Goal: Task Accomplishment & Management: Complete application form

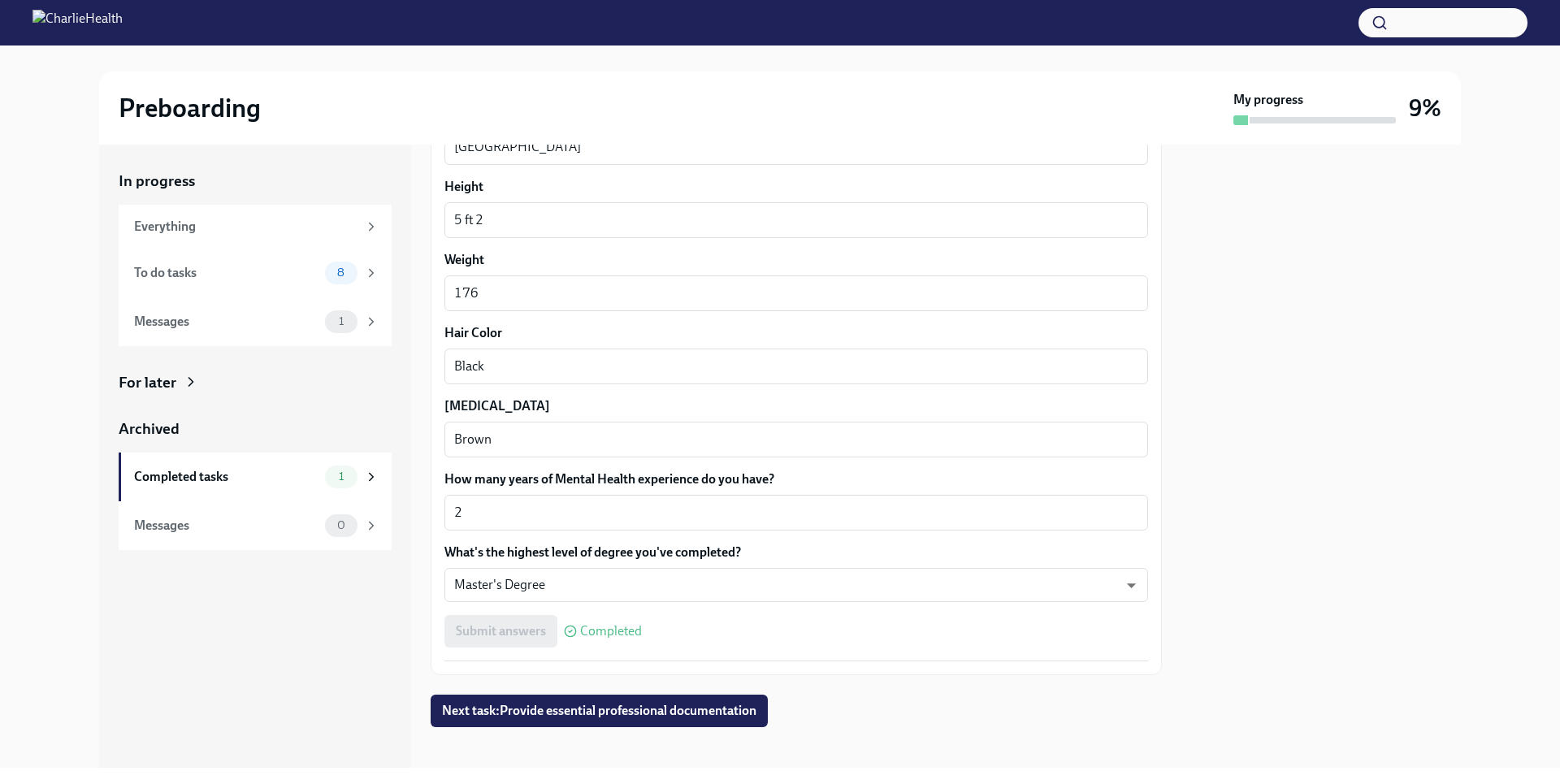
scroll to position [1333, 0]
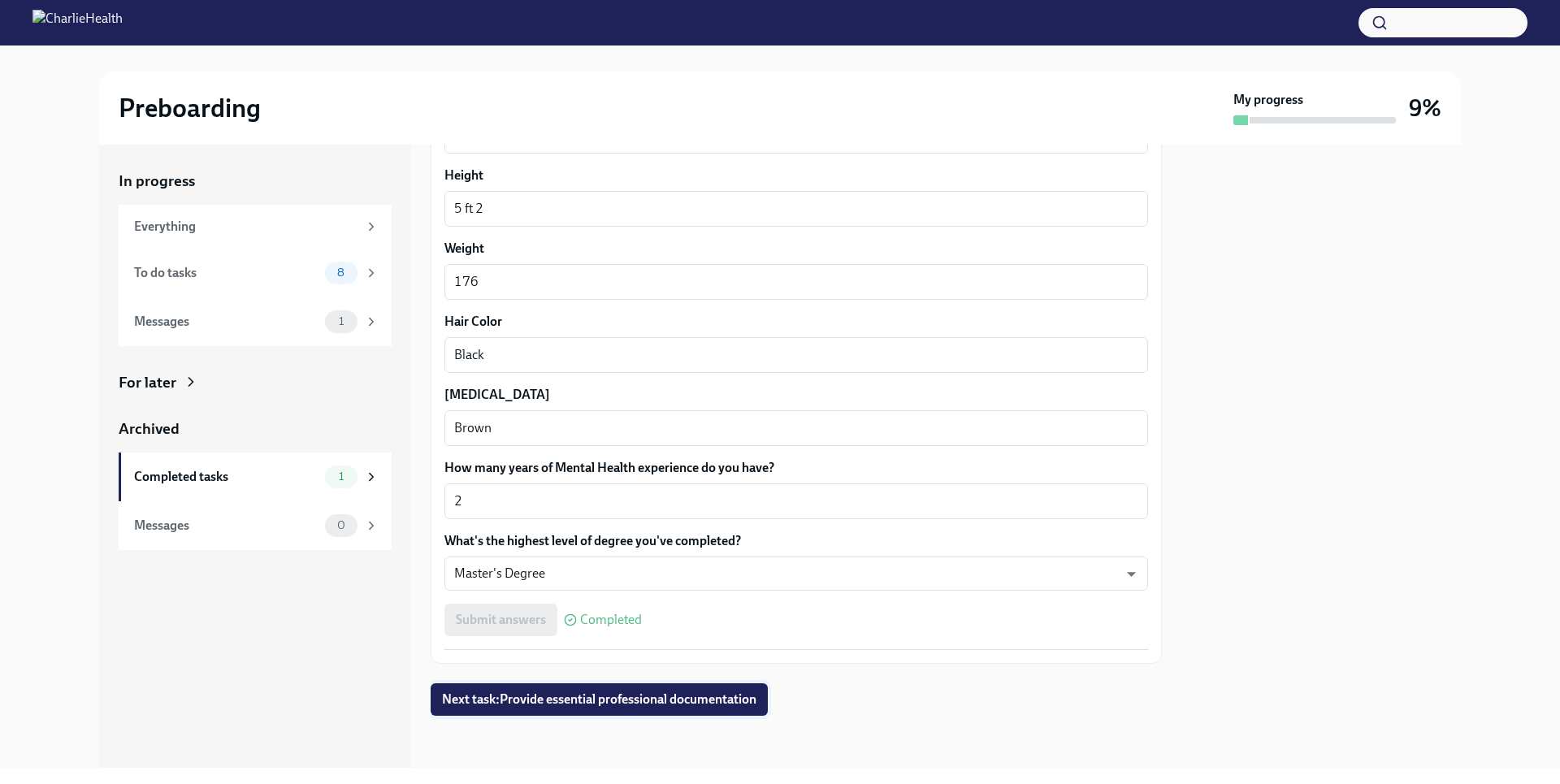
click at [686, 692] on span "Next task : Provide essential professional documentation" at bounding box center [599, 699] width 314 height 16
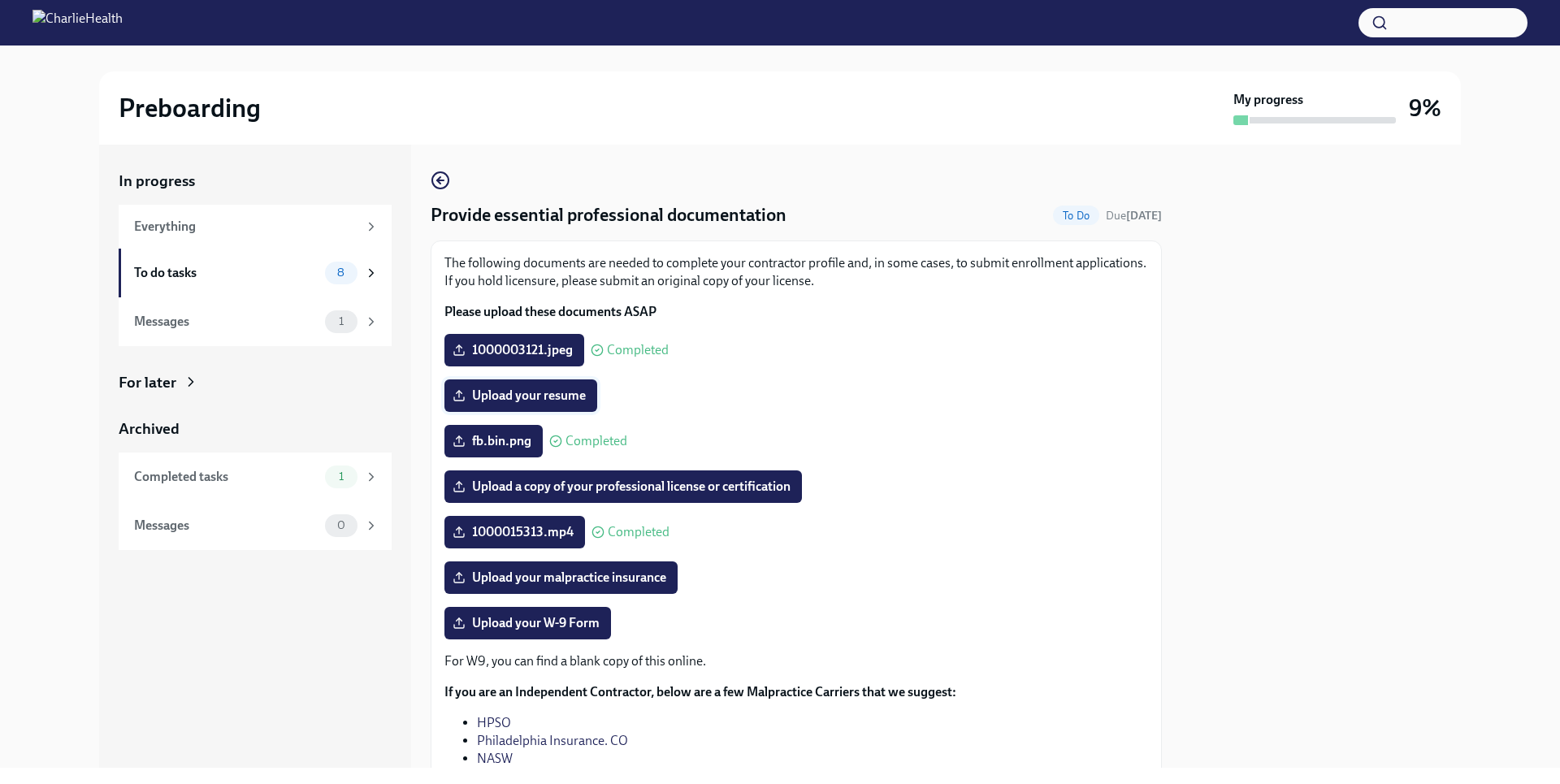
click at [577, 401] on span "Upload your resume" at bounding box center [521, 395] width 130 height 16
click at [0, 0] on input "Upload your resume" at bounding box center [0, 0] width 0 height 0
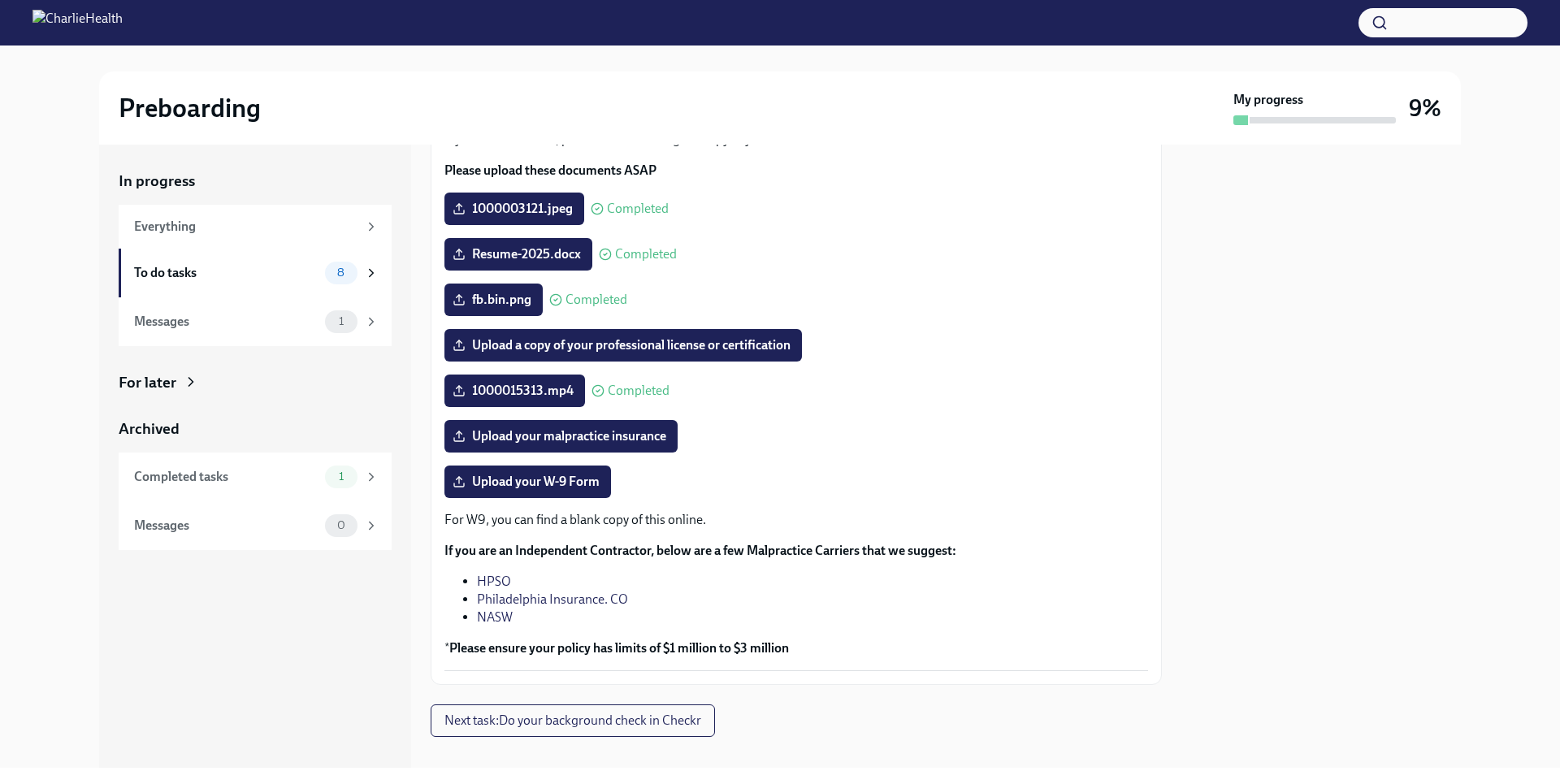
scroll to position [163, 0]
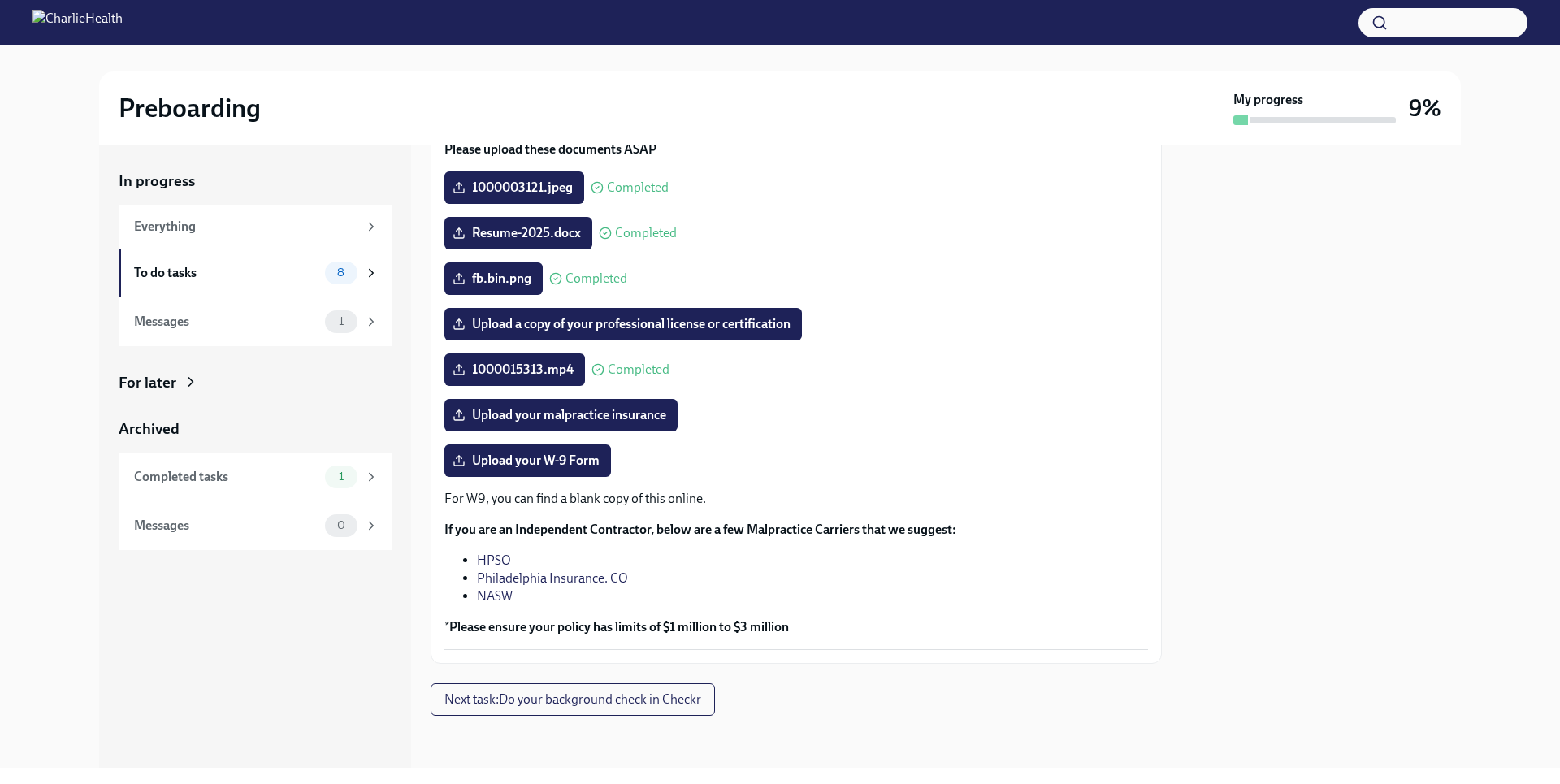
click at [509, 590] on link "NASW" at bounding box center [495, 596] width 36 height 16
click at [584, 469] on label "Upload your W-9 Form" at bounding box center [527, 460] width 166 height 33
click at [0, 0] on input "Upload your W-9 Form" at bounding box center [0, 0] width 0 height 0
click at [690, 696] on span "Next task : Do your background check in Checkr" at bounding box center [573, 699] width 257 height 16
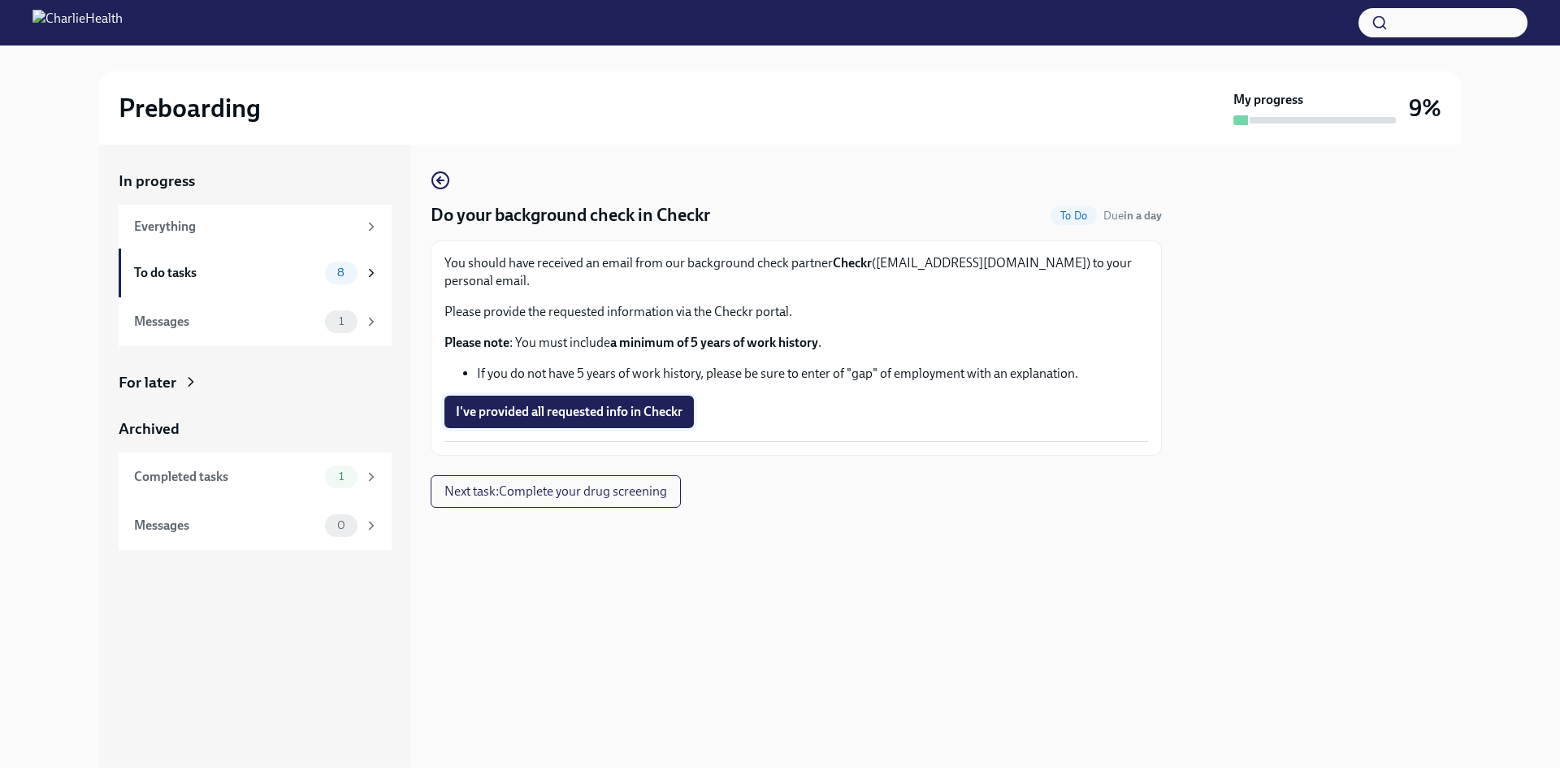
click at [673, 404] on span "I've provided all requested info in Checkr" at bounding box center [569, 412] width 226 height 16
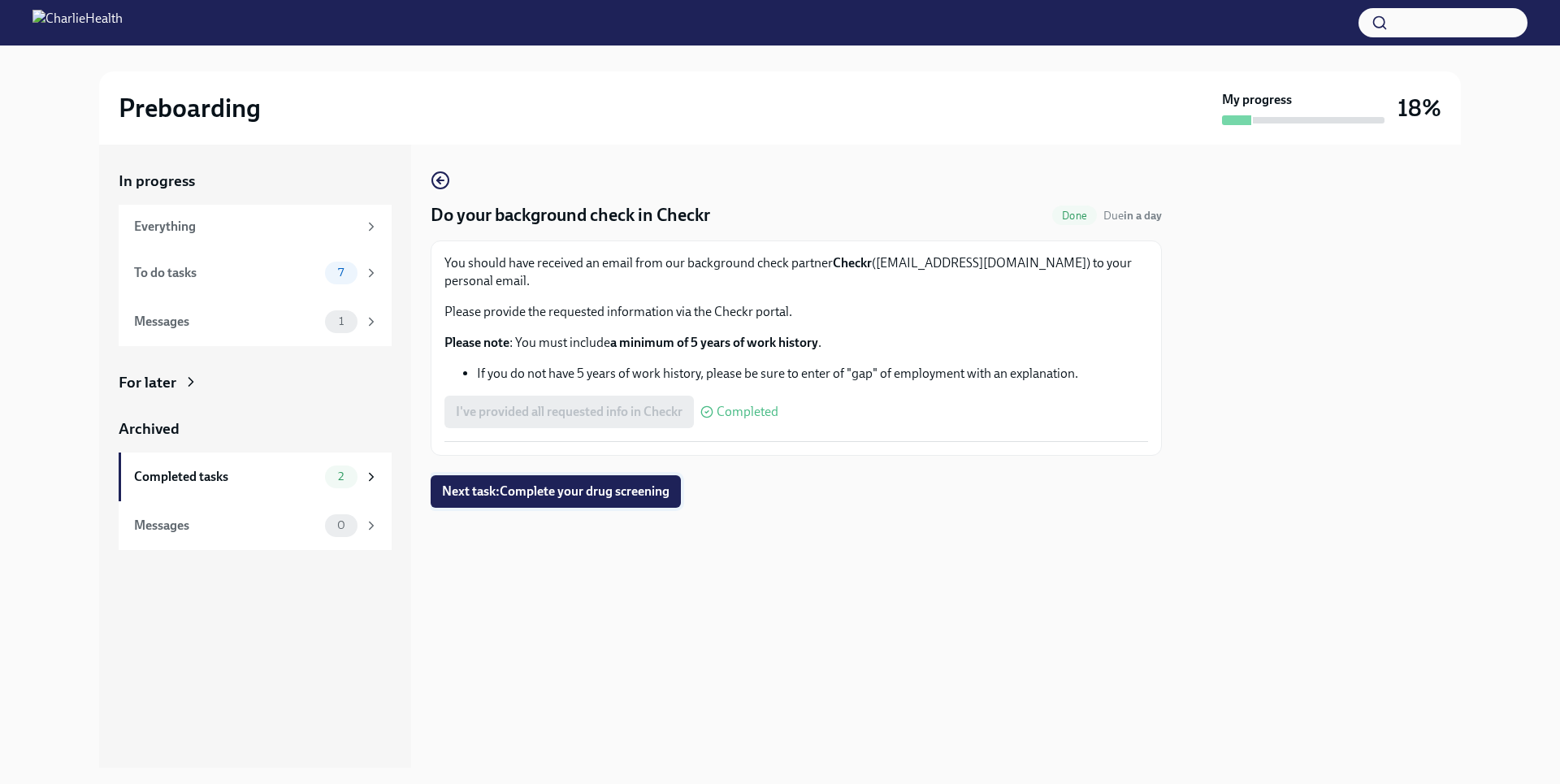
click at [659, 485] on button "Next task : Complete your drug screening" at bounding box center [556, 491] width 250 height 33
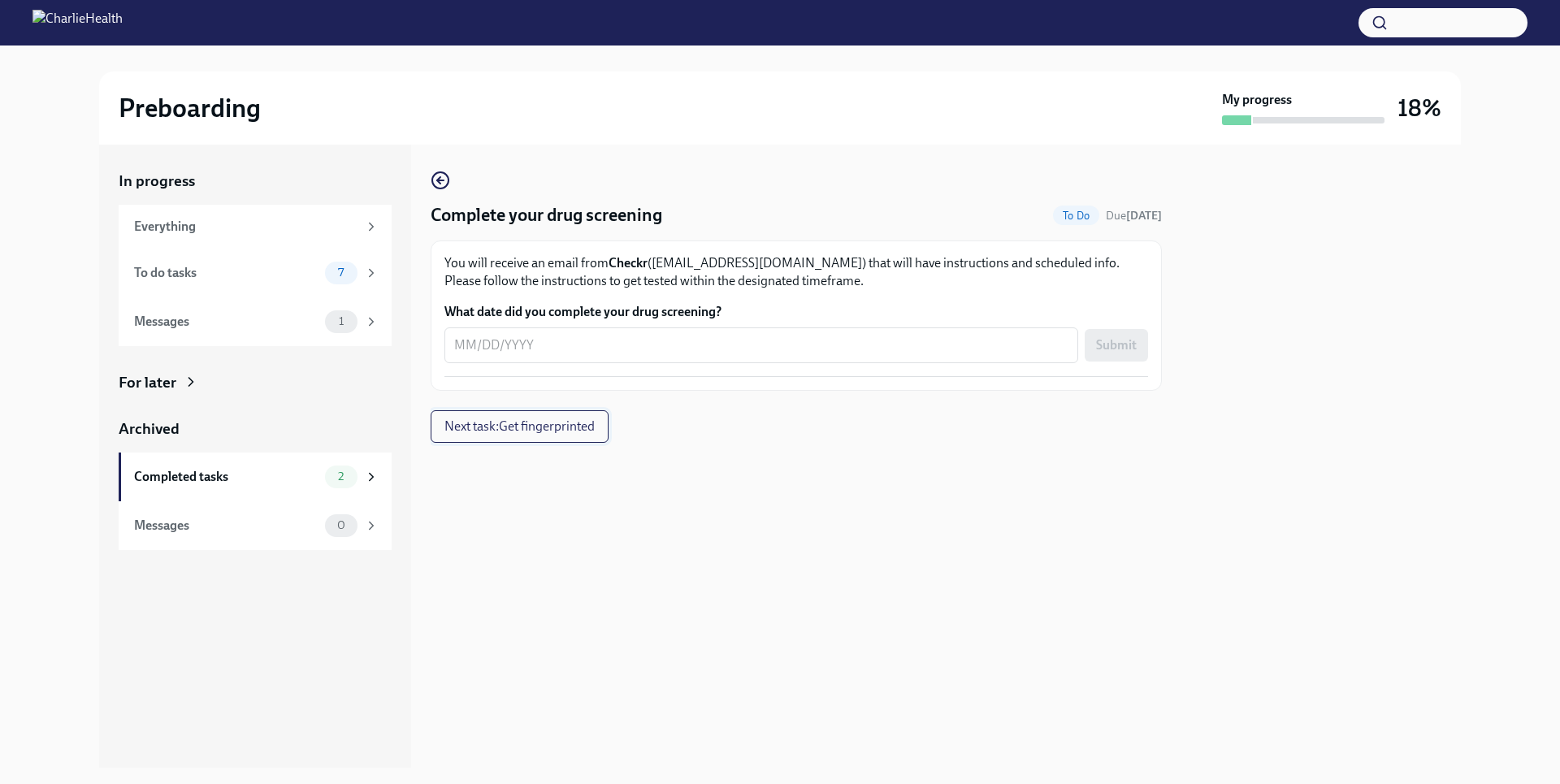
click at [600, 431] on button "Next task : Get fingerprinted" at bounding box center [519, 426] width 178 height 33
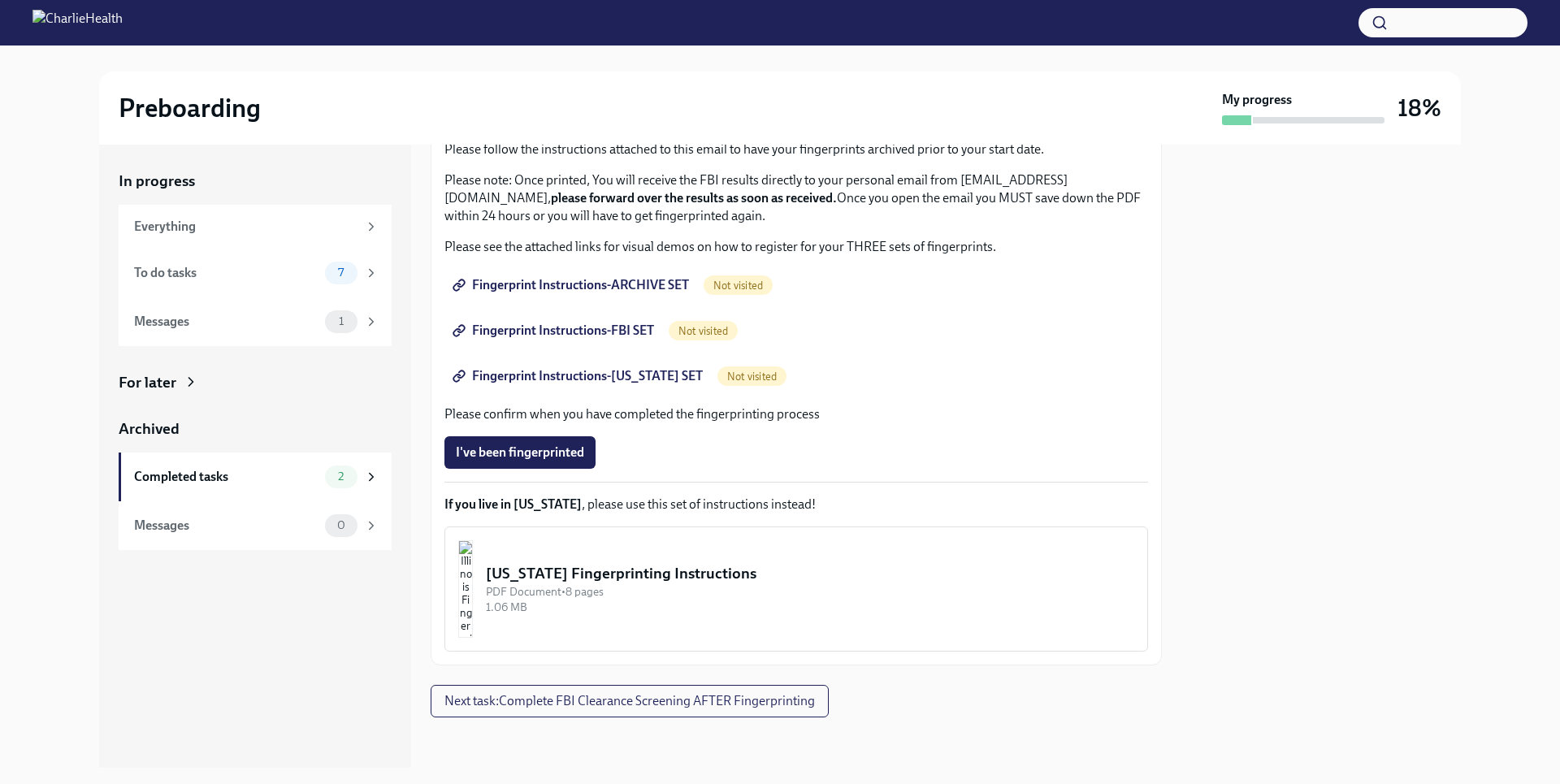
scroll to position [164, 0]
click at [362, 277] on div "7" at bounding box center [351, 273] width 54 height 23
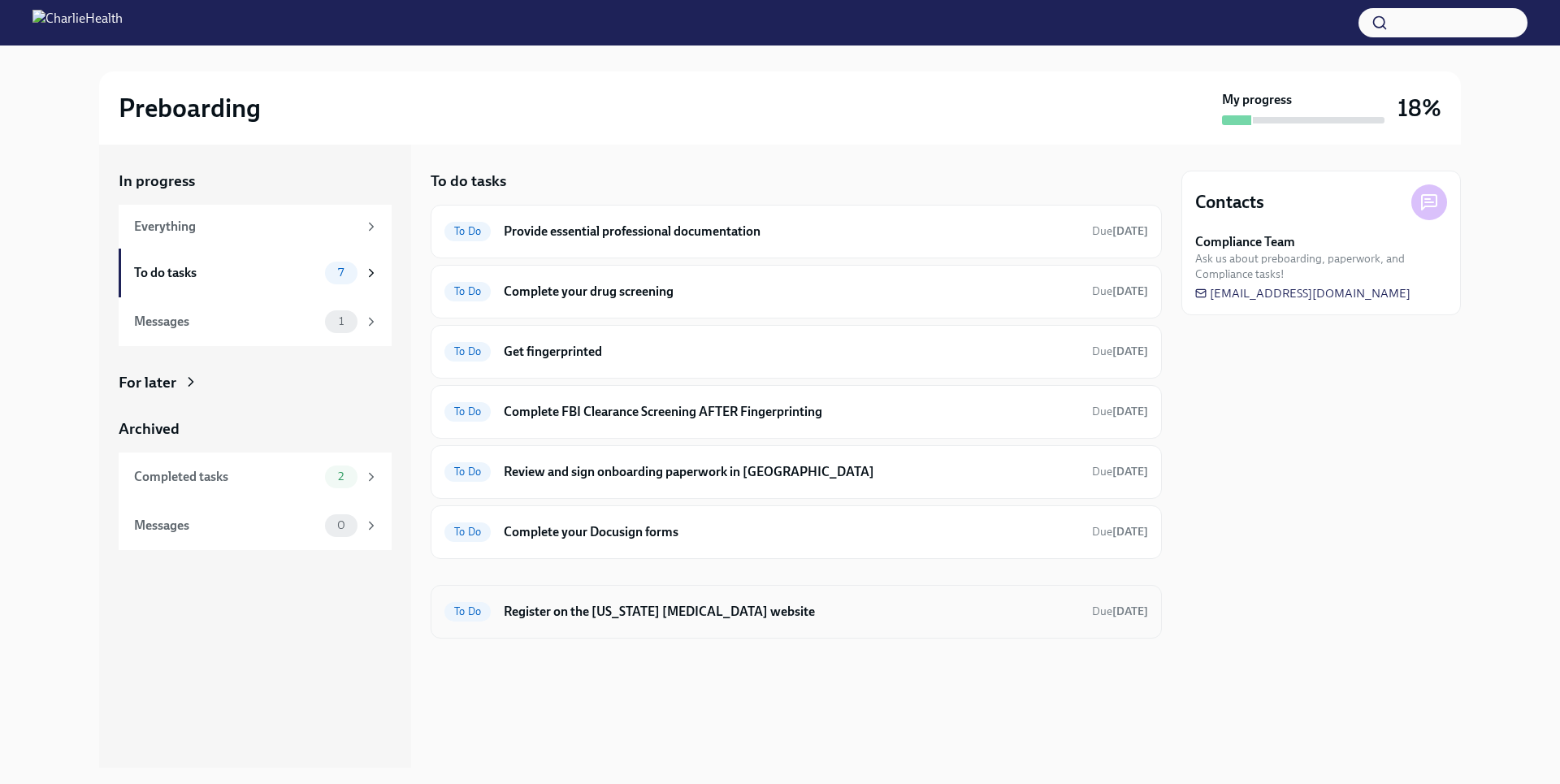
click at [632, 605] on h6 "Register on the [US_STATE] [MEDICAL_DATA] website" at bounding box center [791, 612] width 575 height 18
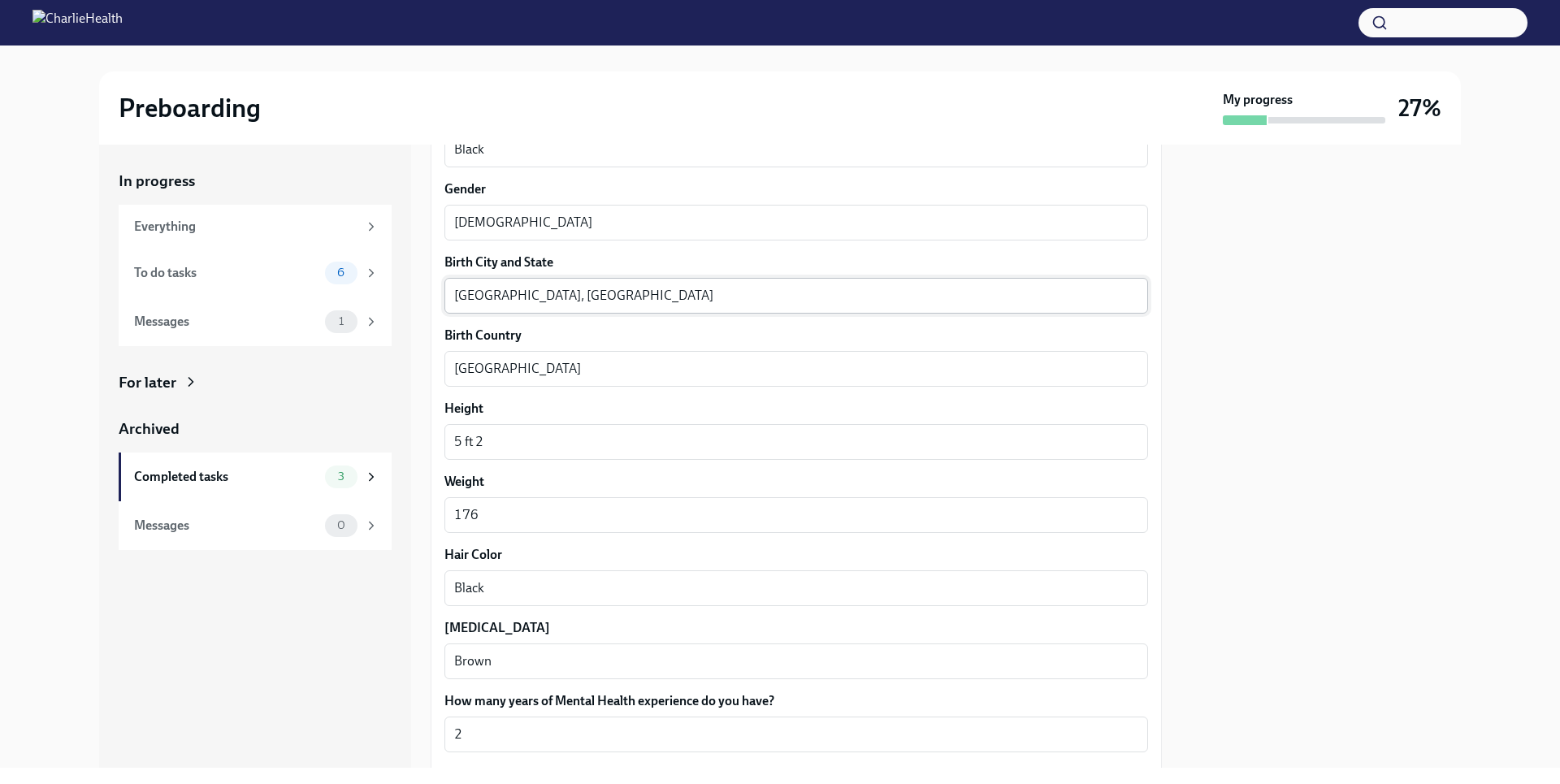
scroll to position [1333, 0]
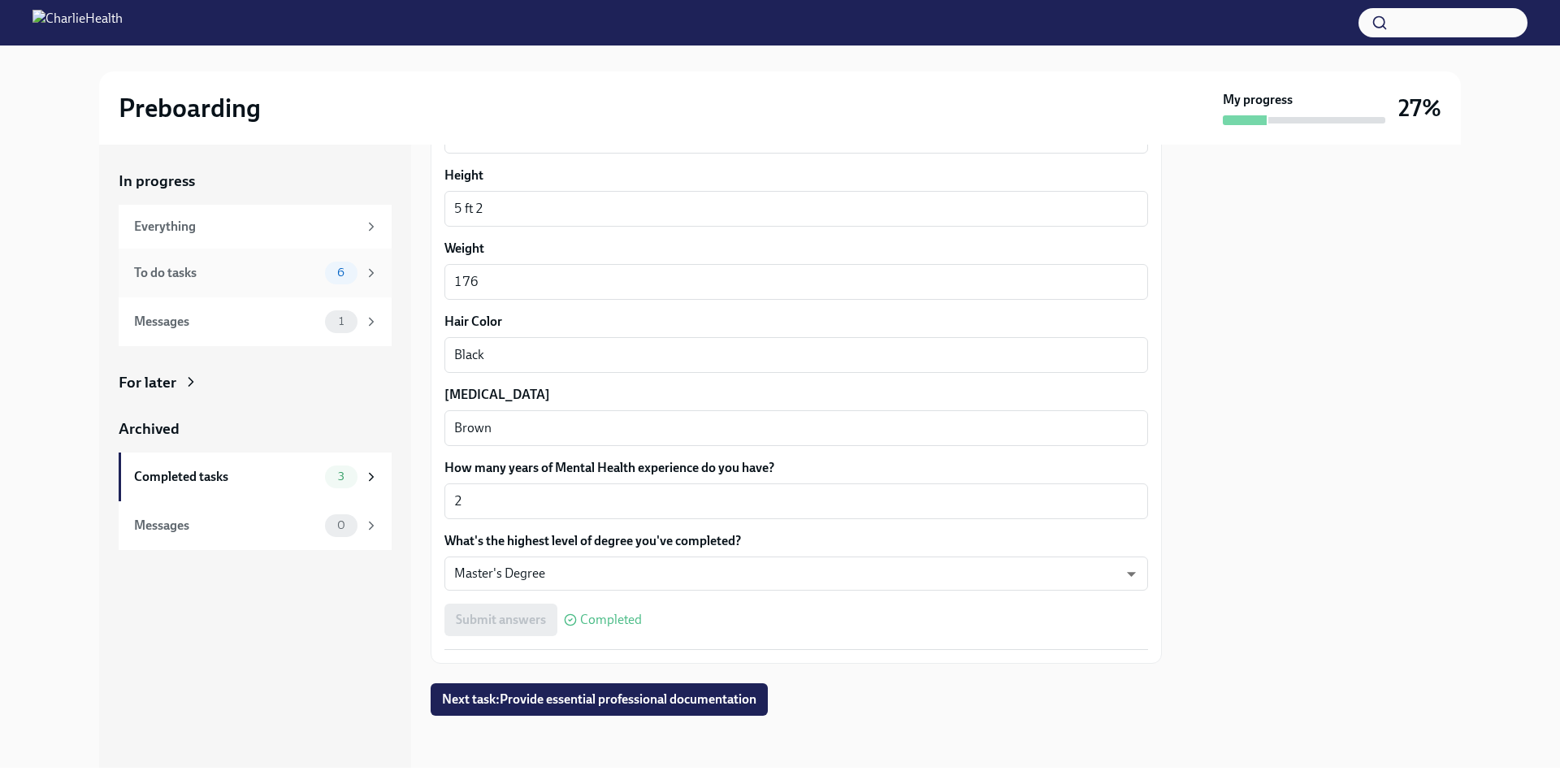
click at [367, 278] on icon at bounding box center [371, 273] width 15 height 15
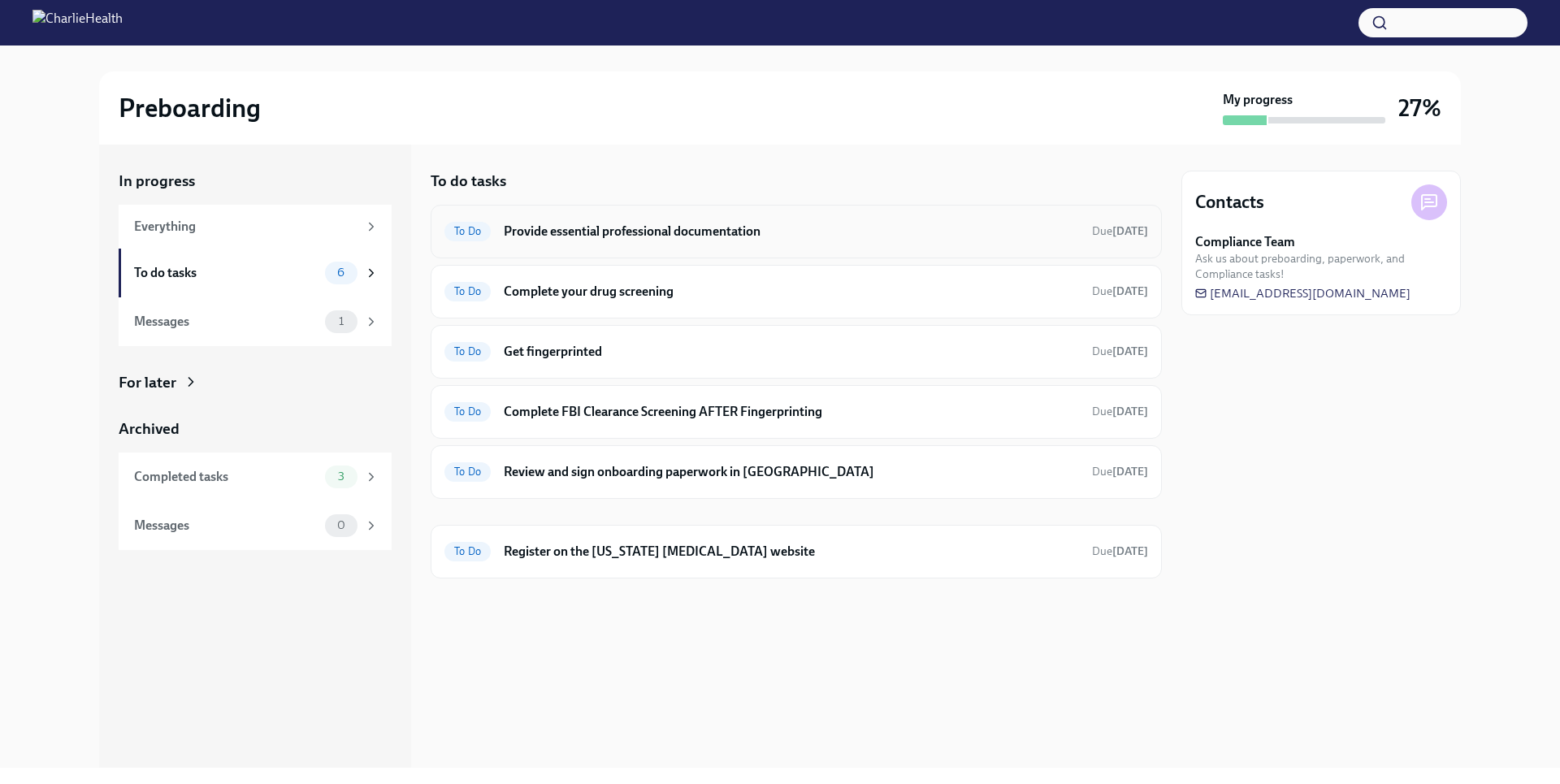
click at [616, 231] on h6 "Provide essential professional documentation" at bounding box center [791, 231] width 575 height 18
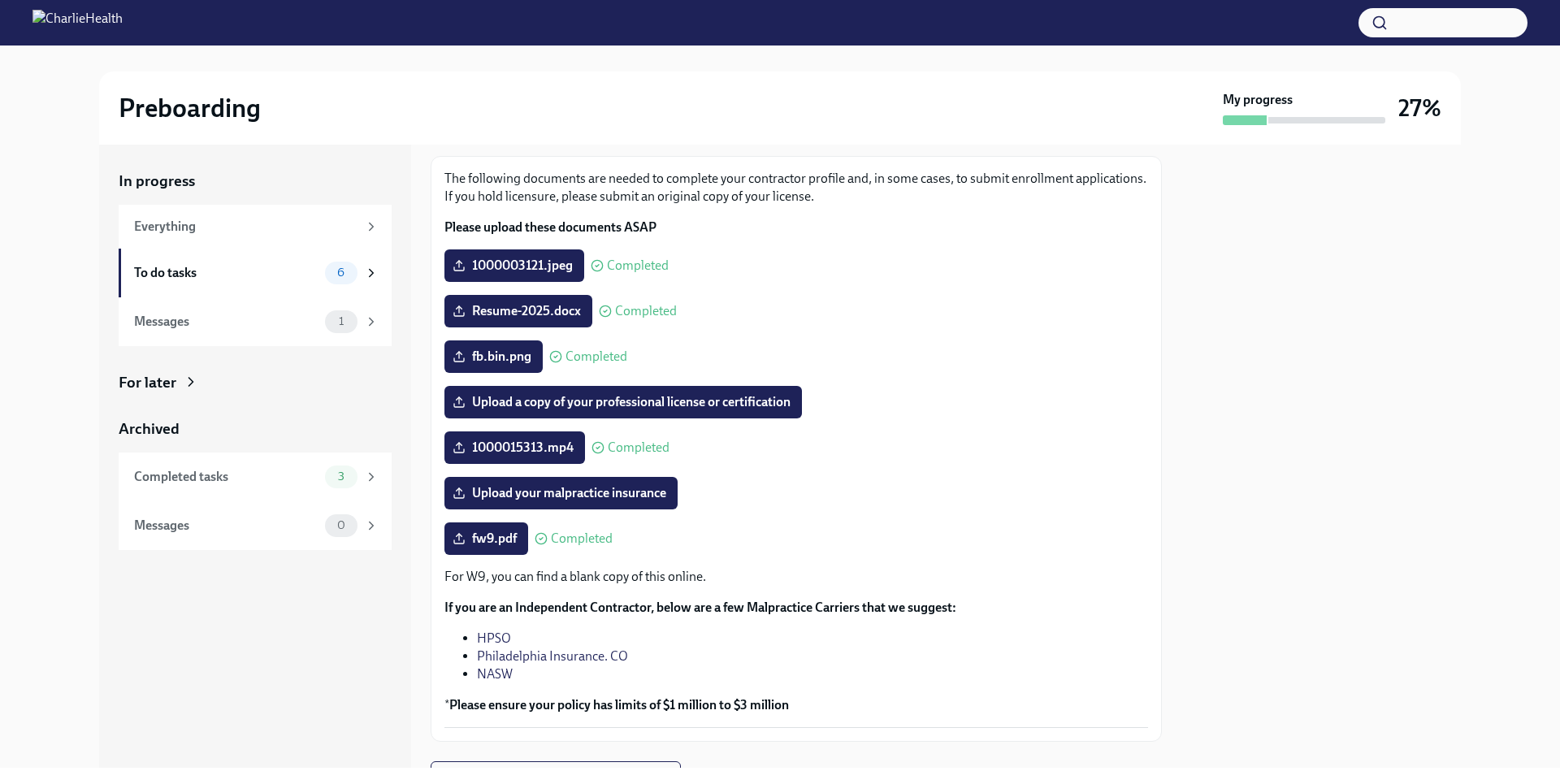
scroll to position [163, 0]
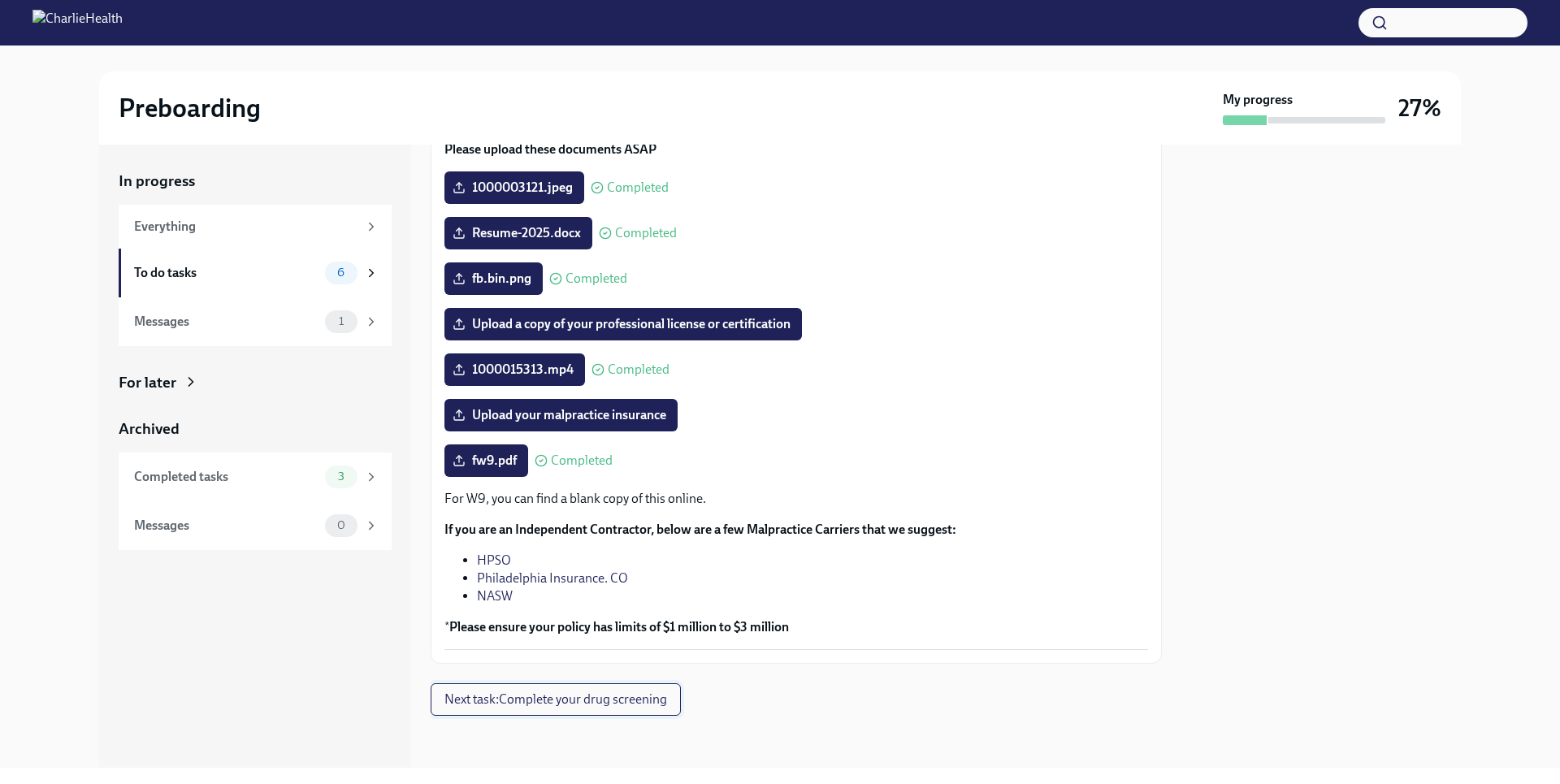
click at [638, 700] on span "Next task : Complete your drug screening" at bounding box center [556, 699] width 223 height 16
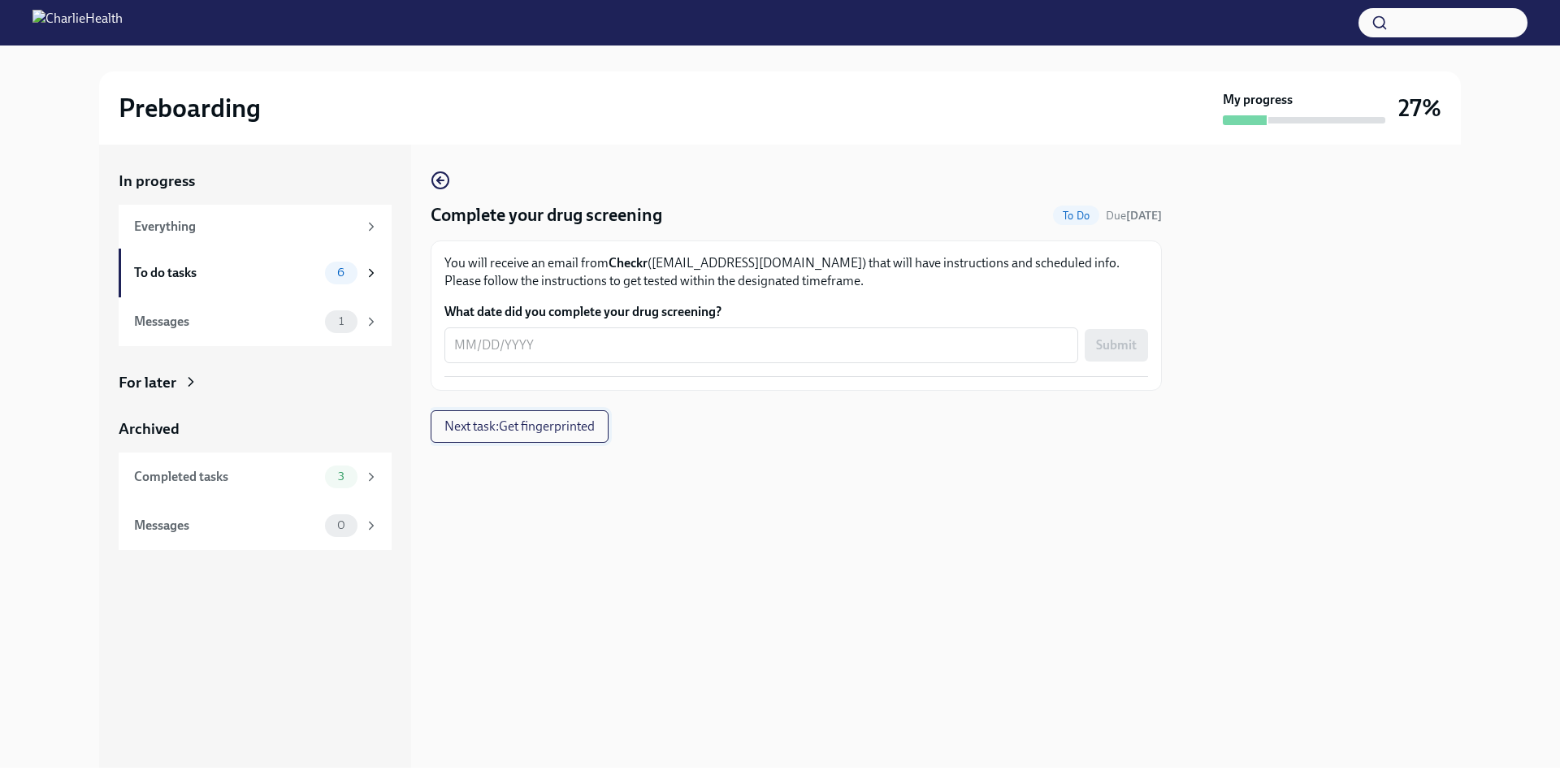
click at [582, 429] on span "Next task : Get fingerprinted" at bounding box center [519, 426] width 151 height 16
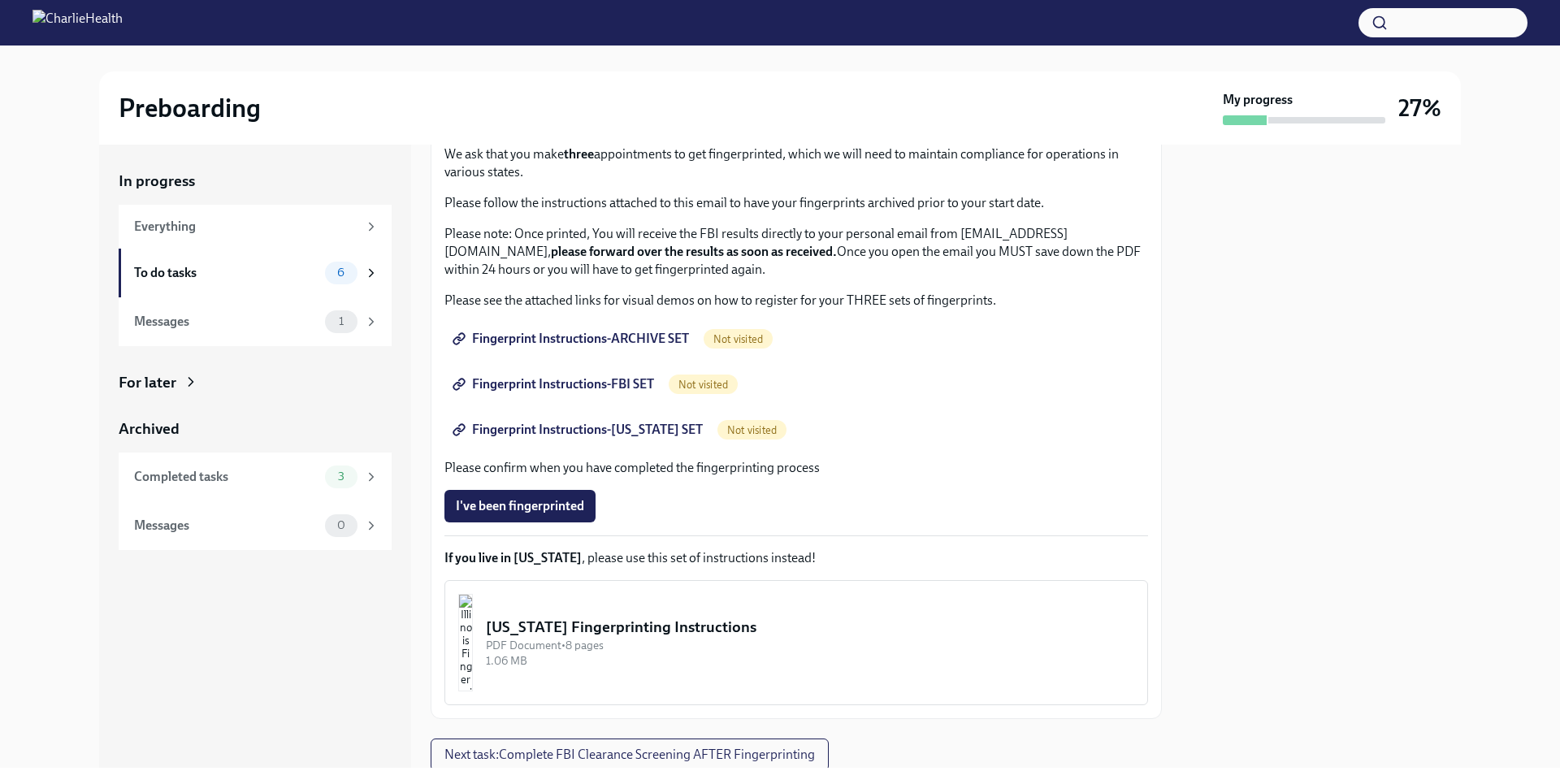
scroll to position [83, 0]
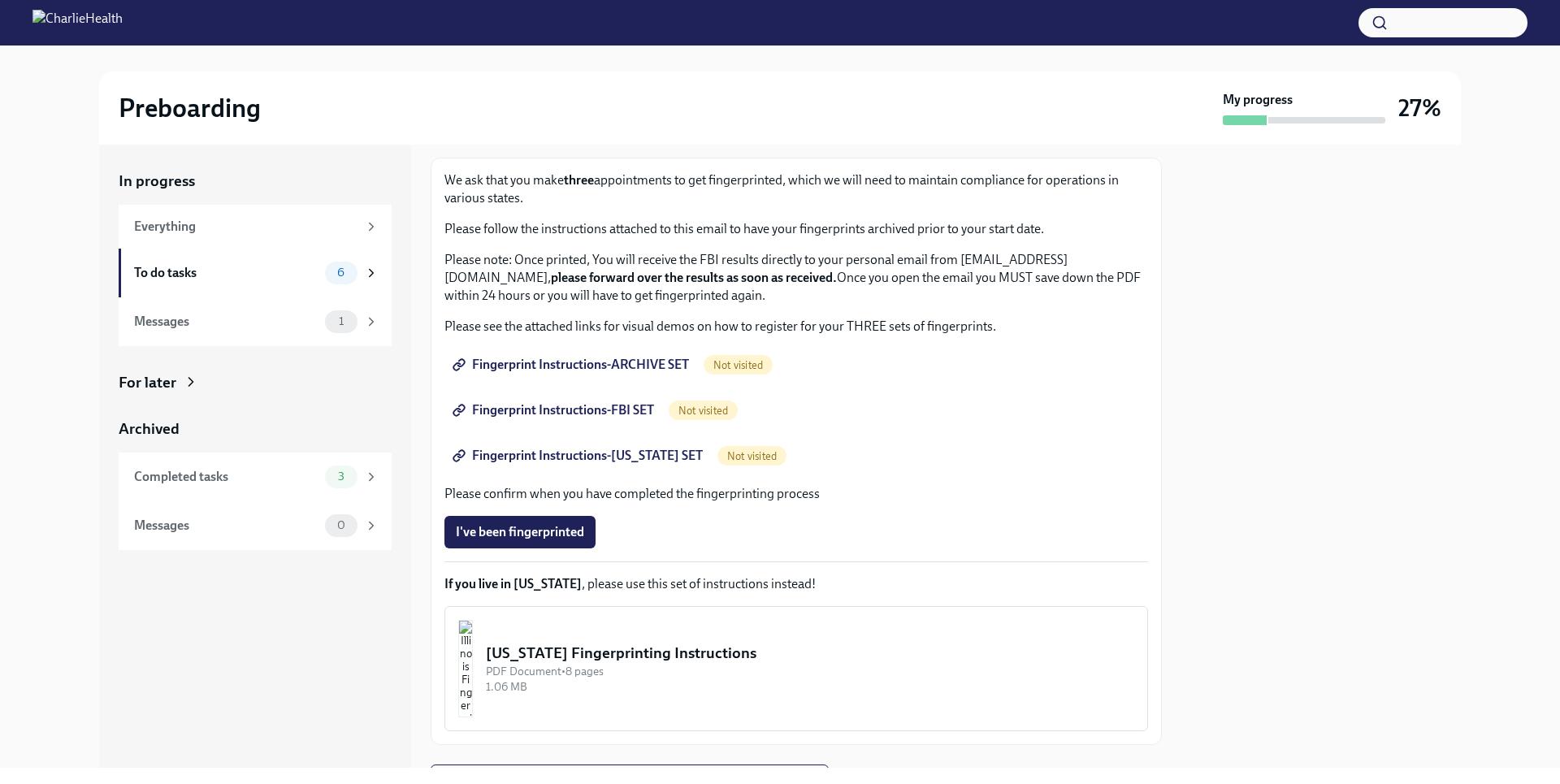
click at [658, 361] on span "Fingerprint Instructions-ARCHIVE SET" at bounding box center [572, 364] width 233 height 16
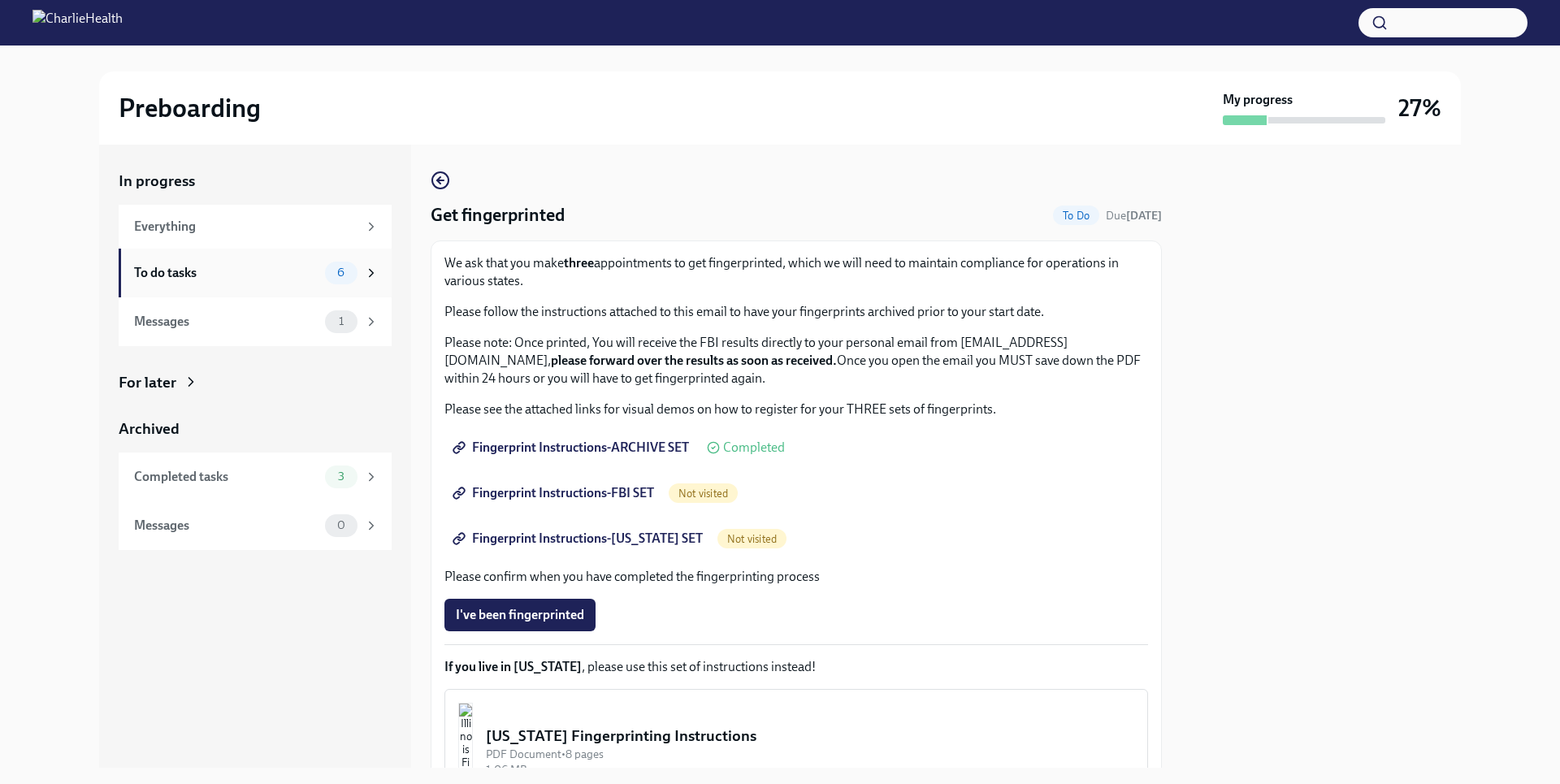
click at [356, 275] on div "6" at bounding box center [341, 273] width 33 height 23
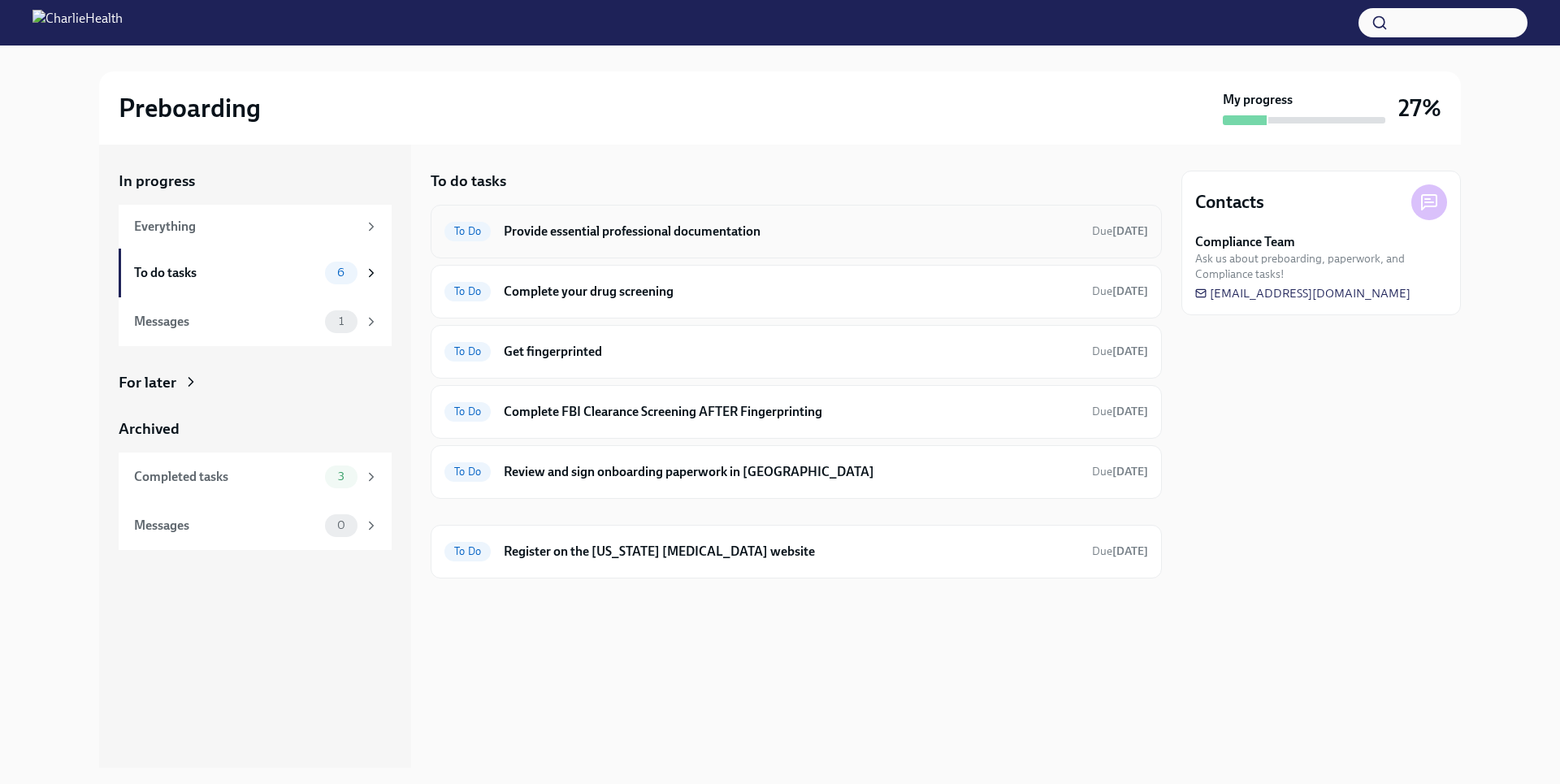
click at [690, 237] on h6 "Provide essential professional documentation" at bounding box center [791, 231] width 575 height 18
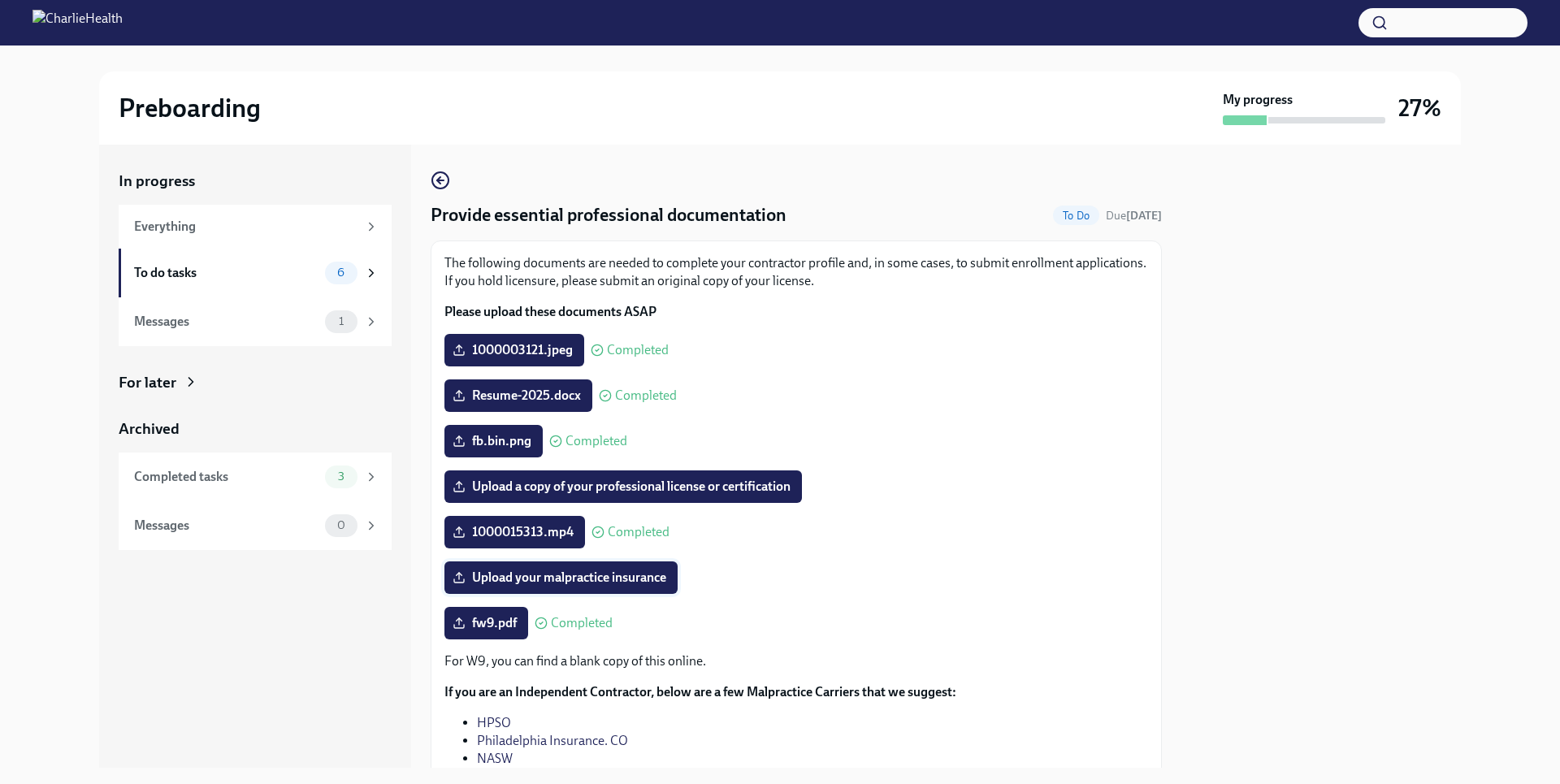
click at [562, 583] on span "Upload your malpractice insurance" at bounding box center [561, 577] width 210 height 16
click at [0, 0] on input "Upload your malpractice insurance" at bounding box center [0, 0] width 0 height 0
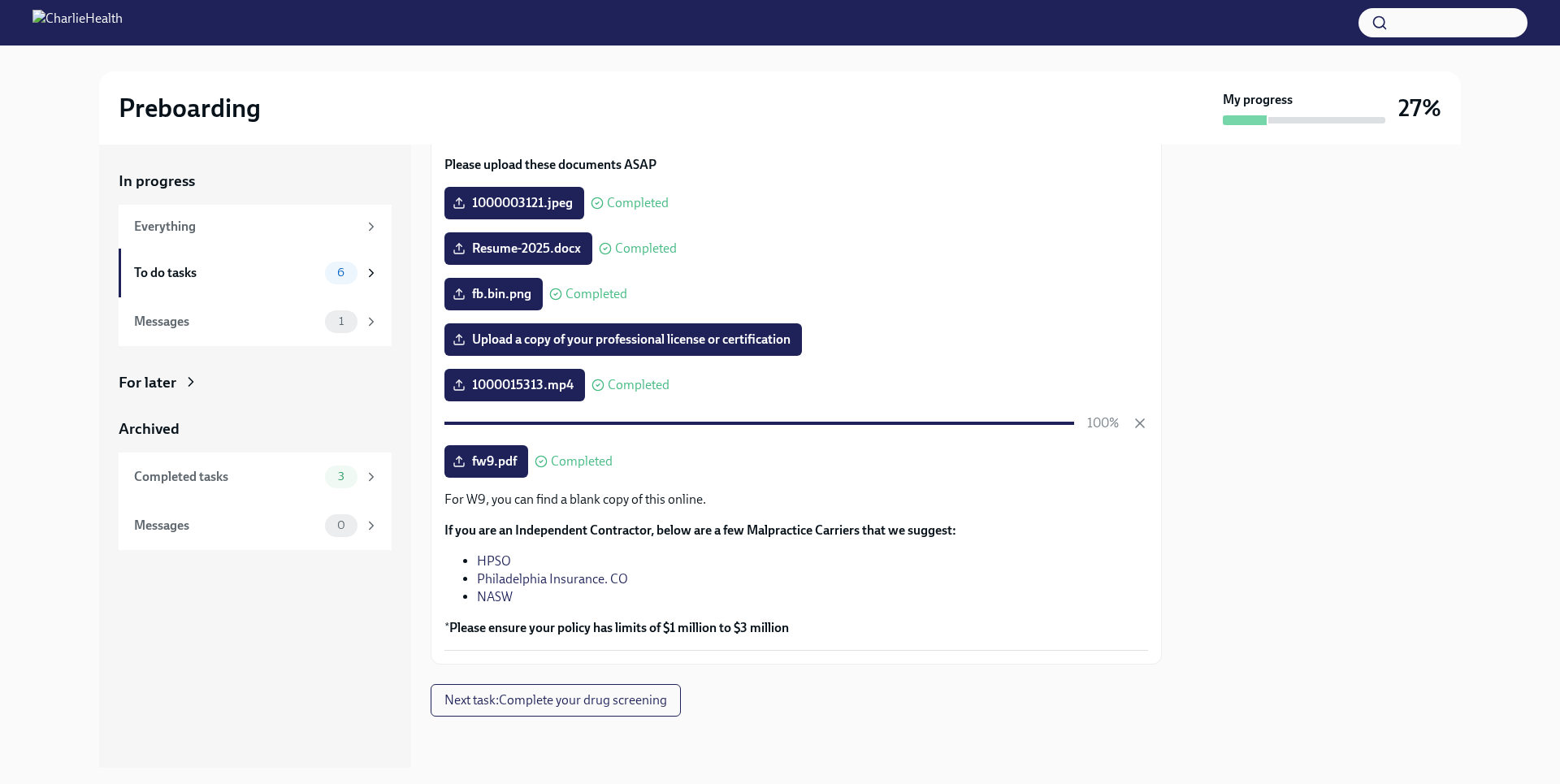
scroll to position [148, 0]
click at [622, 704] on span "Next task : Complete your drug screening" at bounding box center [556, 699] width 223 height 16
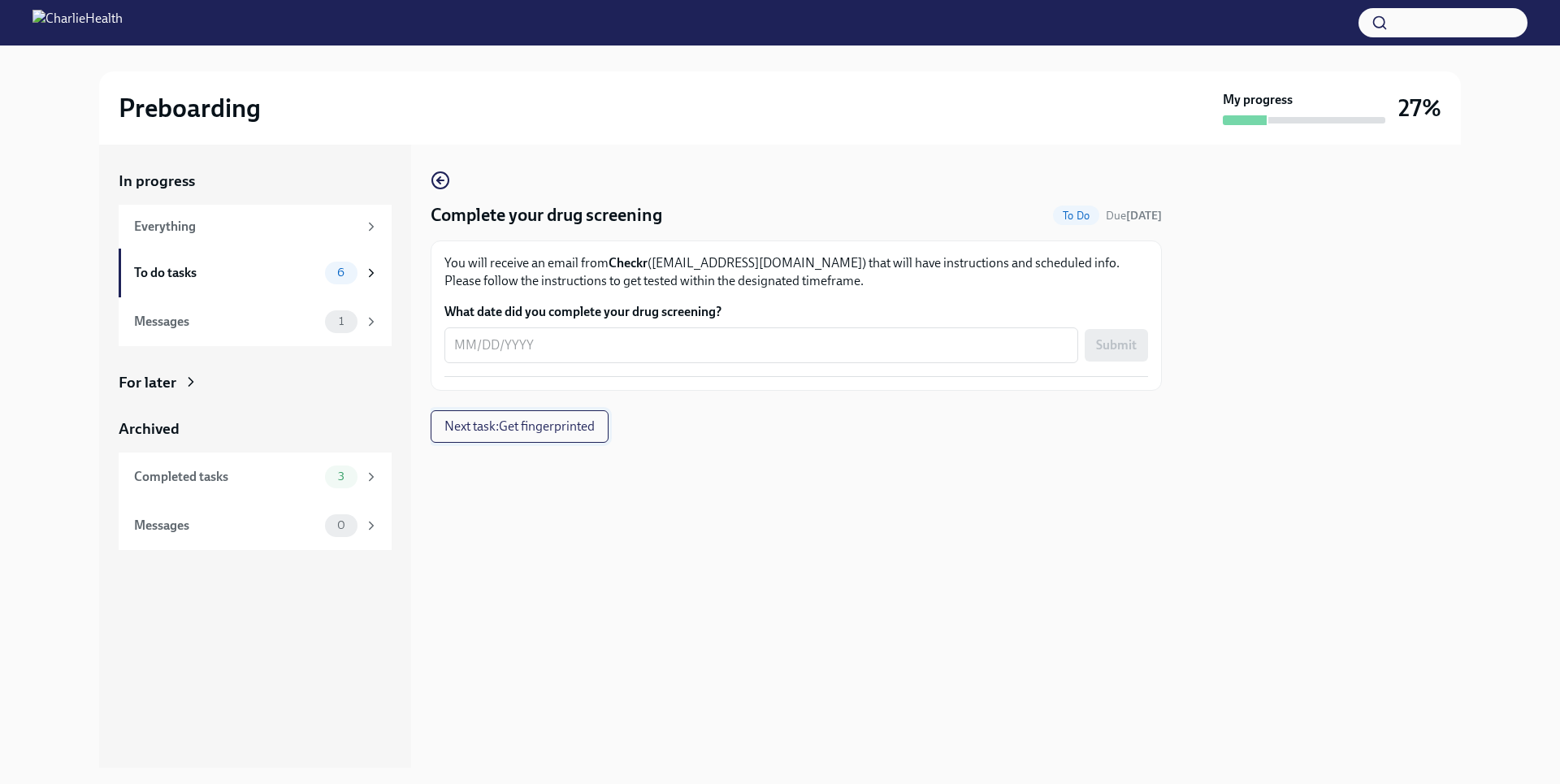
click at [579, 434] on span "Next task : Get fingerprinted" at bounding box center [519, 426] width 151 height 16
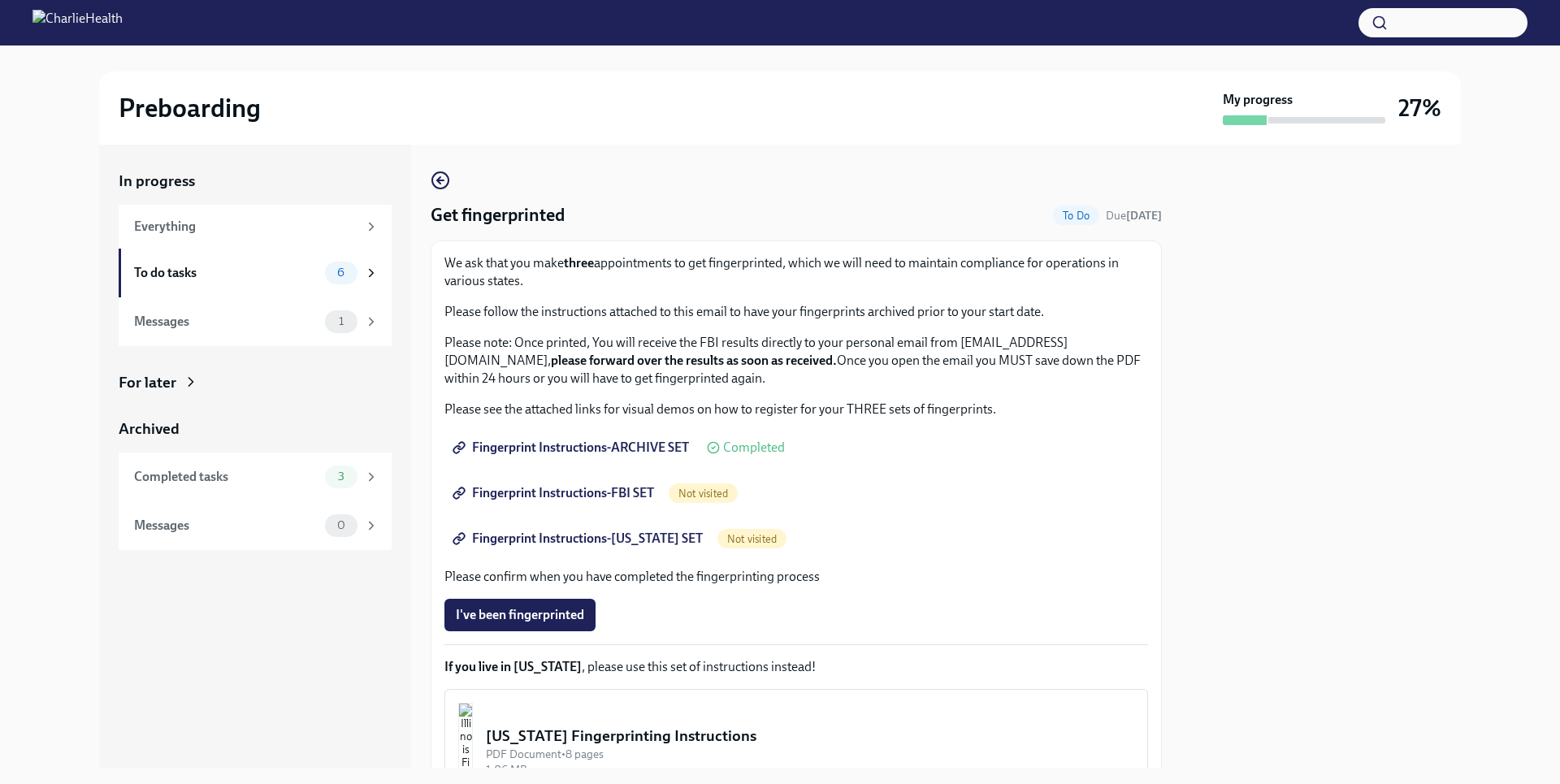
click at [641, 499] on span "Fingerprint Instructions-FBI SET" at bounding box center [555, 493] width 198 height 16
click at [656, 541] on span "Fingerprint Instructions-[US_STATE] SET" at bounding box center [579, 539] width 247 height 16
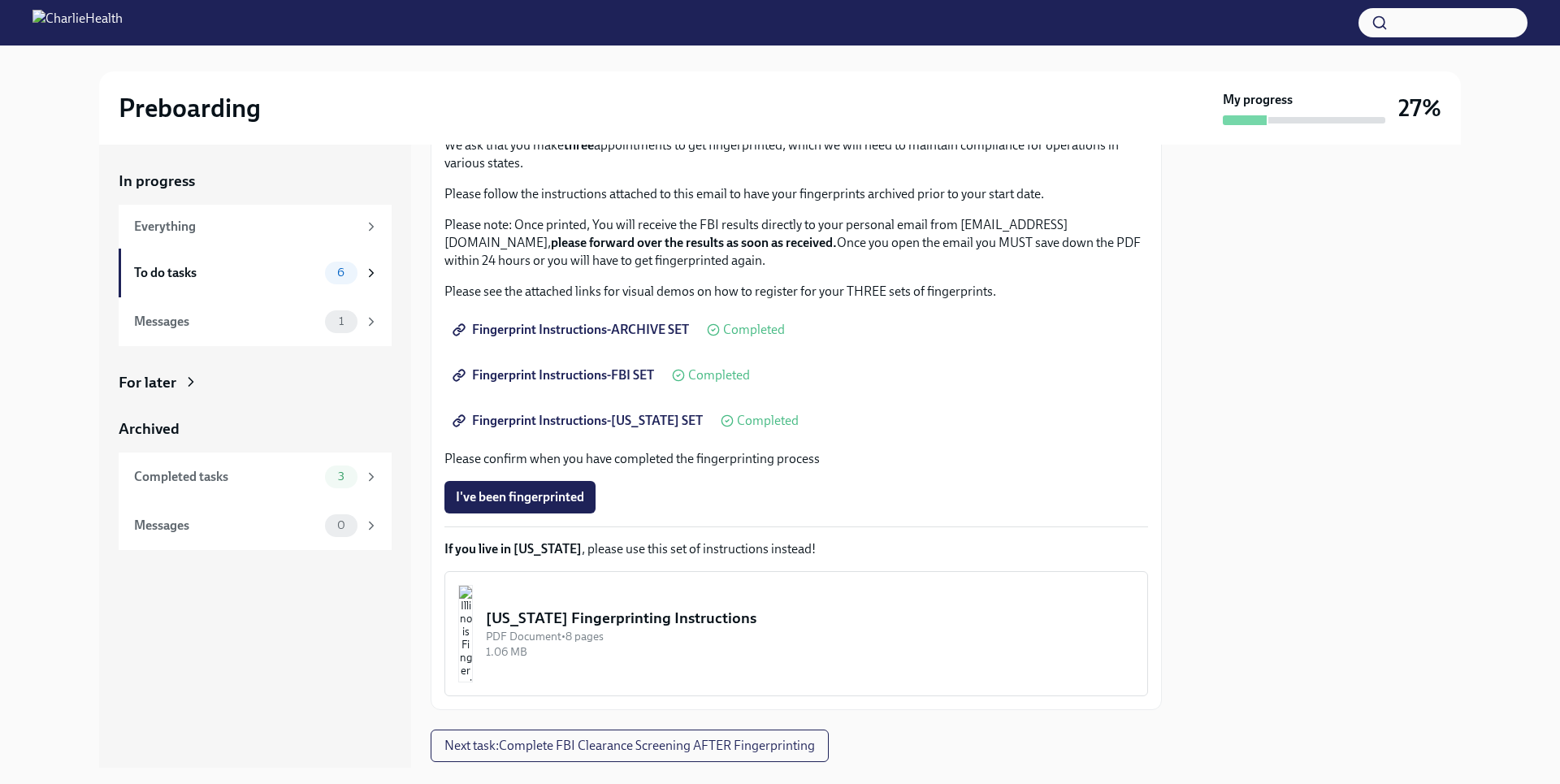
scroll to position [164, 0]
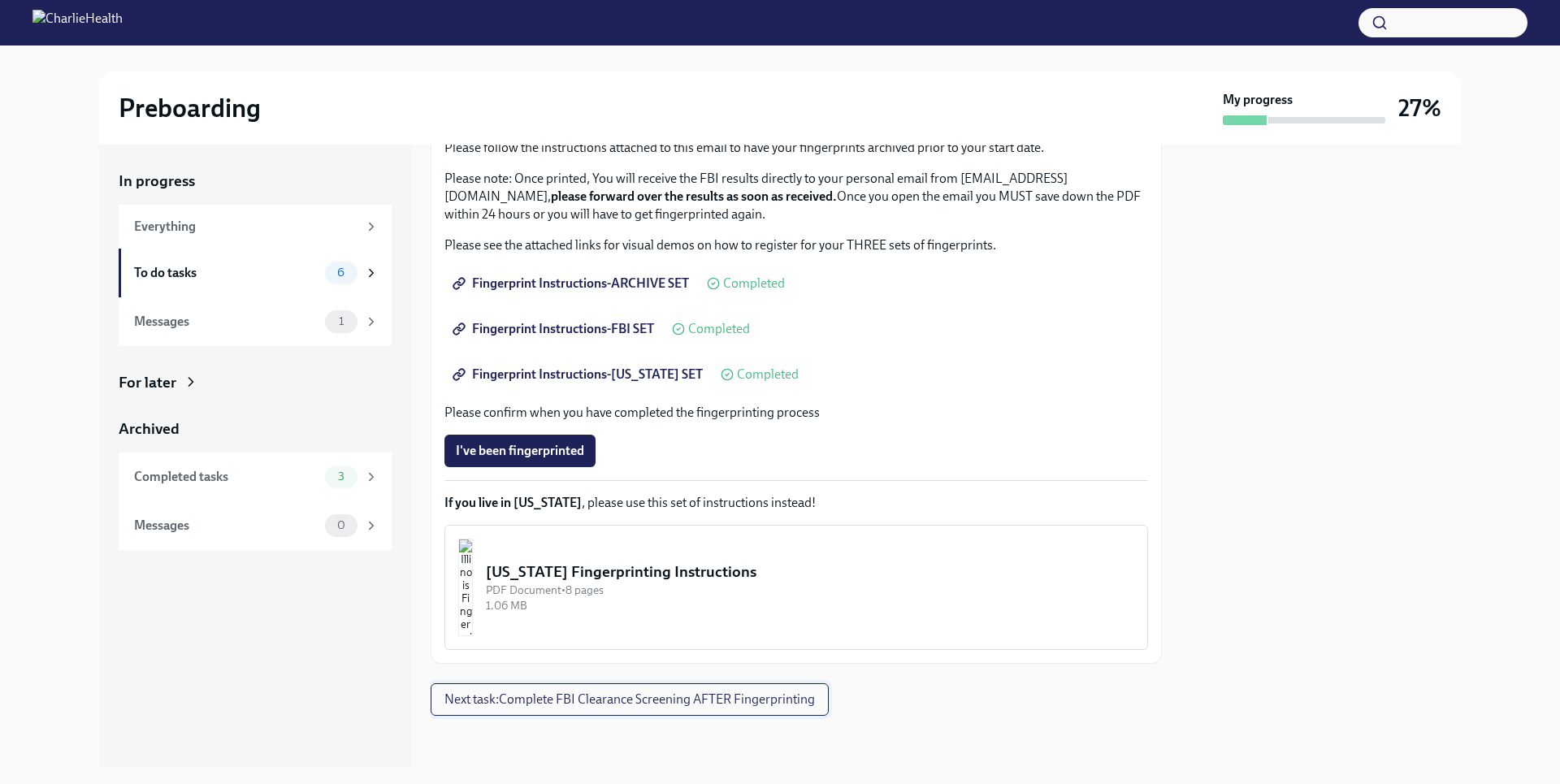
click at [806, 704] on span "Next task : Complete FBI Clearance Screening AFTER Fingerprinting" at bounding box center [629, 699] width 371 height 16
